Goal: Find specific page/section: Find specific page/section

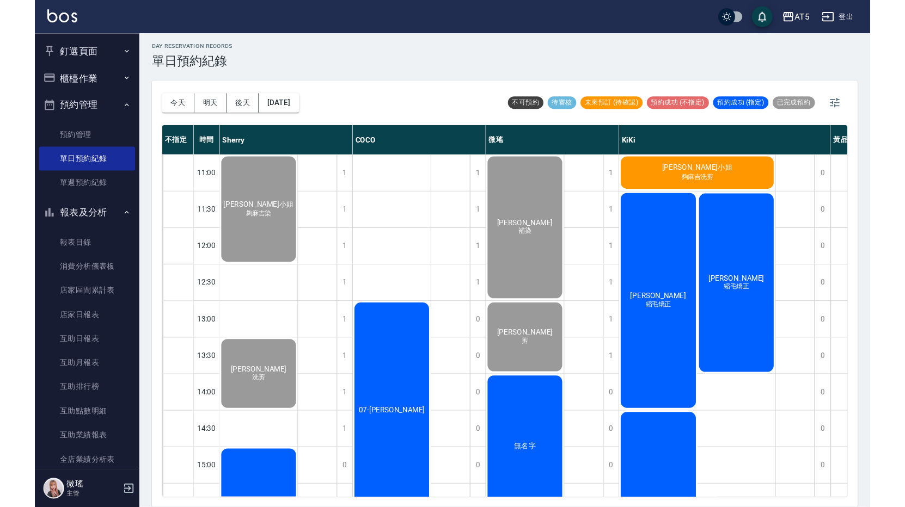
scroll to position [337, 0]
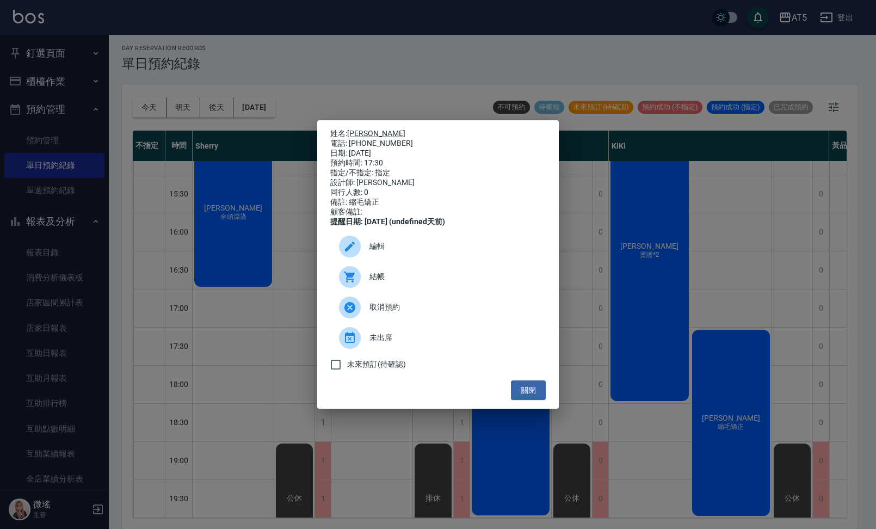
click at [362, 132] on link "[PERSON_NAME]" at bounding box center [376, 133] width 58 height 9
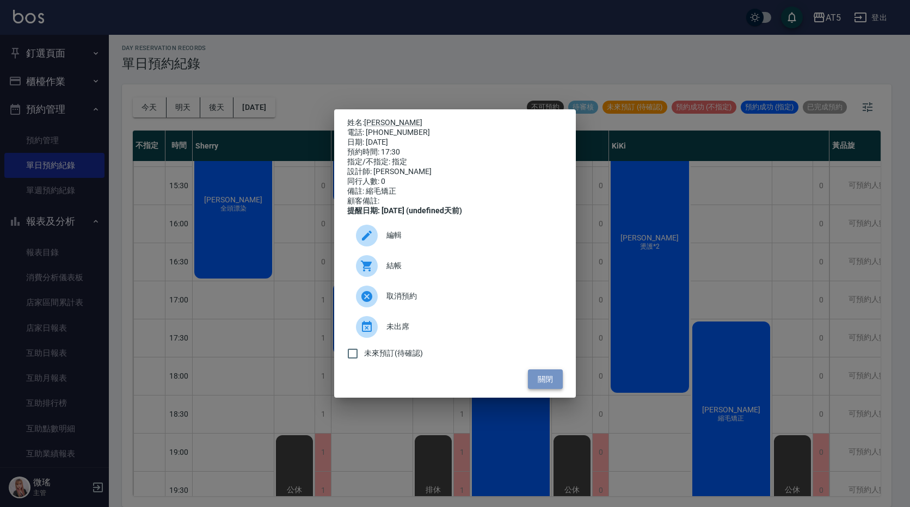
click at [548, 374] on button "關閉" at bounding box center [545, 380] width 35 height 20
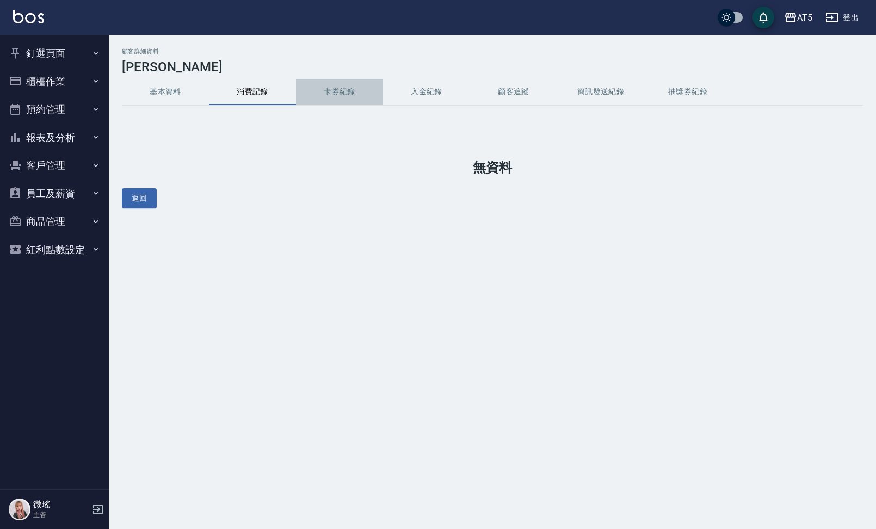
click at [337, 94] on button "卡券紀錄" at bounding box center [339, 92] width 87 height 26
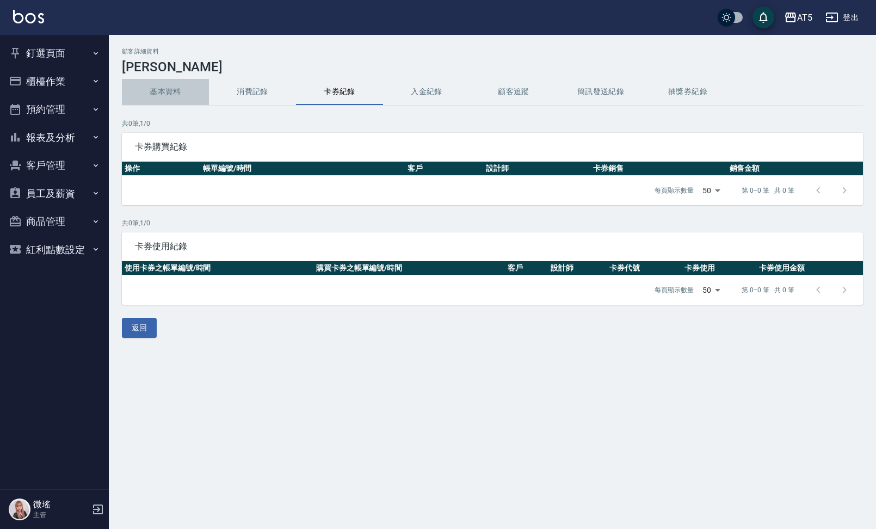
click at [156, 89] on button "基本資料" at bounding box center [165, 92] width 87 height 26
